Goal: Find contact information: Find contact information

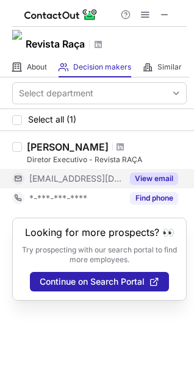
click at [150, 180] on button "View email" at bounding box center [154, 178] width 48 height 12
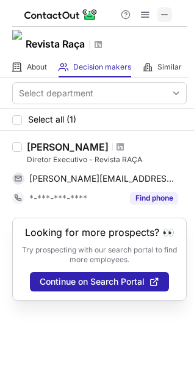
click at [161, 13] on span at bounding box center [165, 15] width 10 height 10
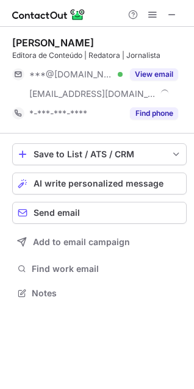
scroll to position [285, 194]
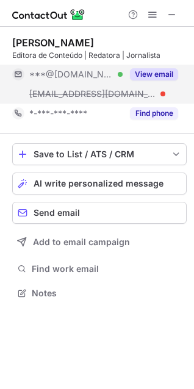
click at [143, 78] on button "View email" at bounding box center [154, 74] width 48 height 12
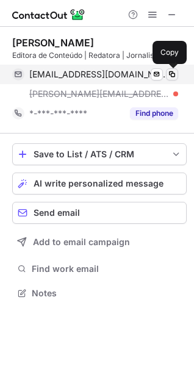
click at [171, 76] on span at bounding box center [172, 74] width 10 height 10
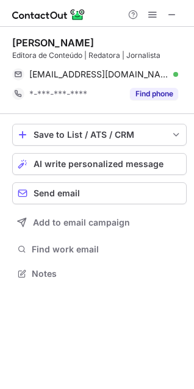
scroll to position [265, 194]
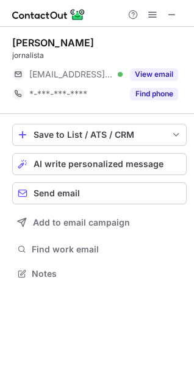
scroll to position [265, 194]
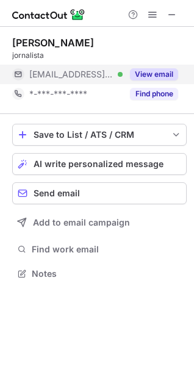
click at [132, 73] on button "View email" at bounding box center [154, 74] width 48 height 12
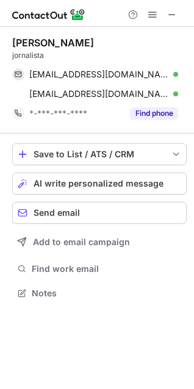
scroll to position [285, 194]
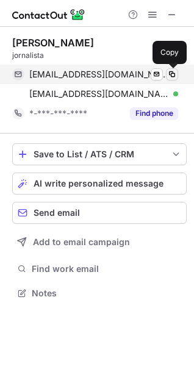
click at [169, 75] on span at bounding box center [172, 74] width 10 height 10
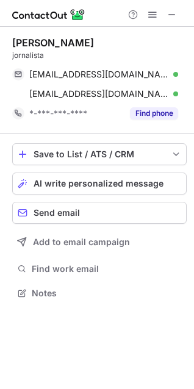
scroll to position [6, 6]
click at [168, 13] on span at bounding box center [172, 15] width 10 height 10
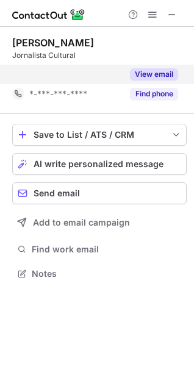
scroll to position [246, 194]
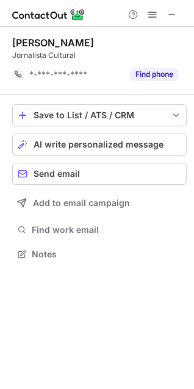
click at [154, 74] on button "Find phone" at bounding box center [154, 74] width 48 height 12
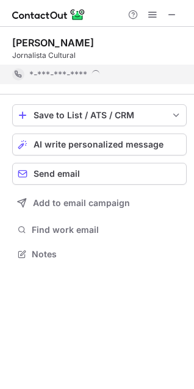
click at [151, 76] on div "*-***-***-****" at bounding box center [103, 74] width 149 height 11
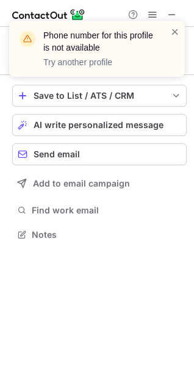
scroll to position [226, 194]
click at [172, 32] on span at bounding box center [175, 32] width 10 height 12
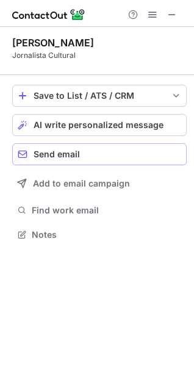
click at [87, 158] on div "Send email" at bounding box center [107, 154] width 147 height 10
